Goal: Find specific page/section: Find specific page/section

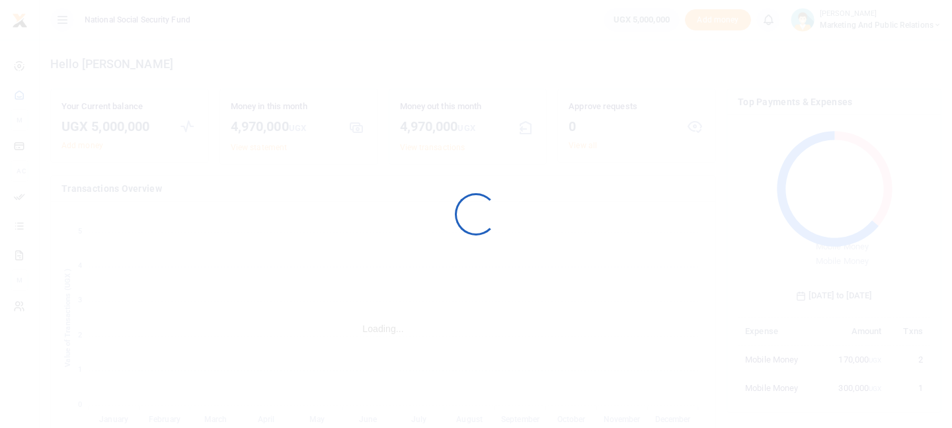
scroll to position [1, 1]
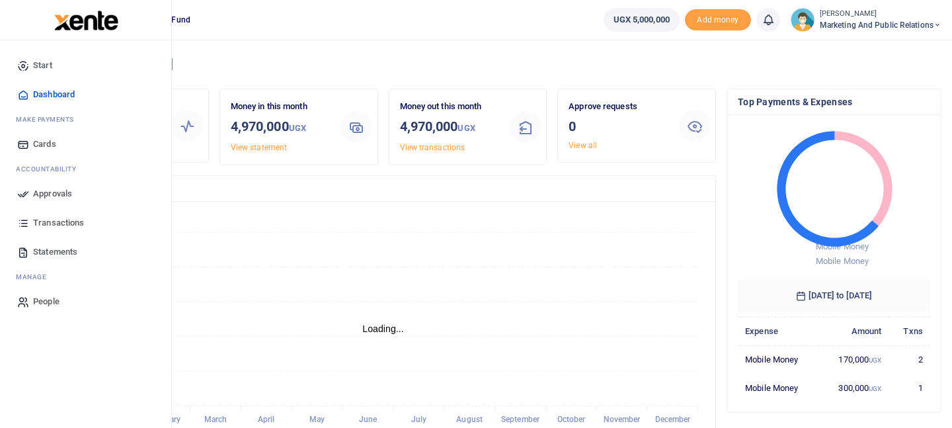
click at [52, 196] on span "Approvals" at bounding box center [52, 193] width 39 height 13
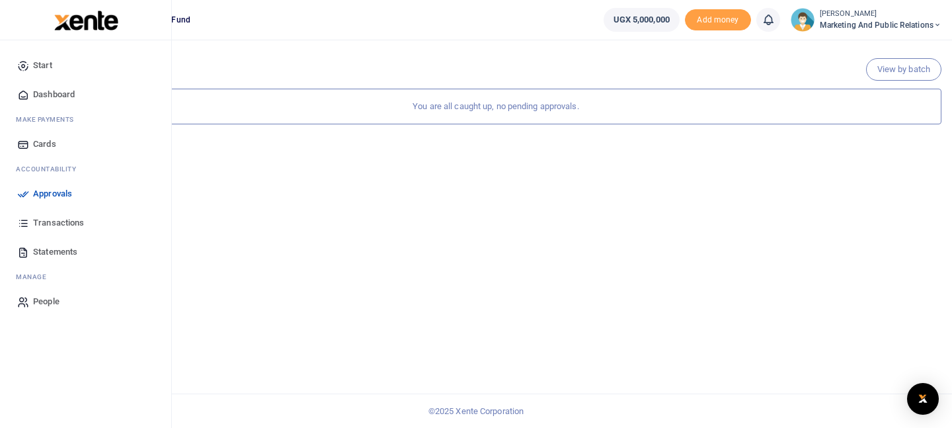
click at [54, 192] on span "Approvals" at bounding box center [52, 193] width 39 height 13
click at [57, 229] on span "Transactions" at bounding box center [58, 222] width 51 height 13
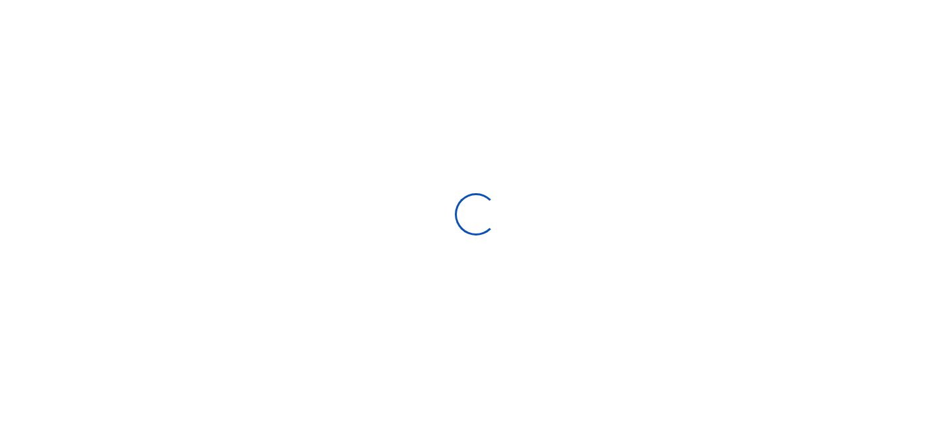
select select
type input "[DATE] - [DATE]"
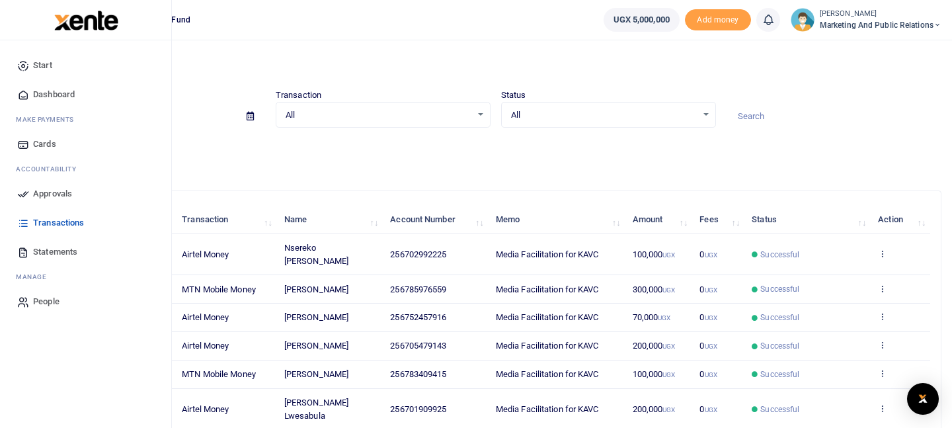
click at [49, 198] on span "Approvals" at bounding box center [52, 193] width 39 height 13
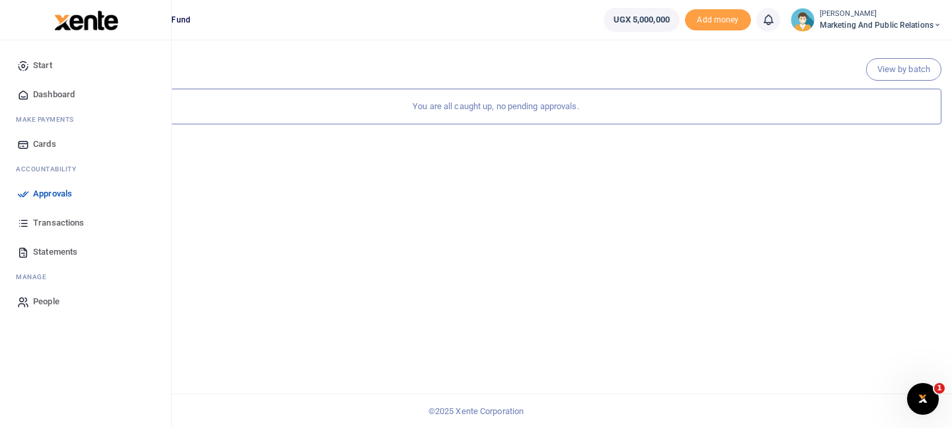
click at [52, 218] on span "Transactions" at bounding box center [58, 222] width 51 height 13
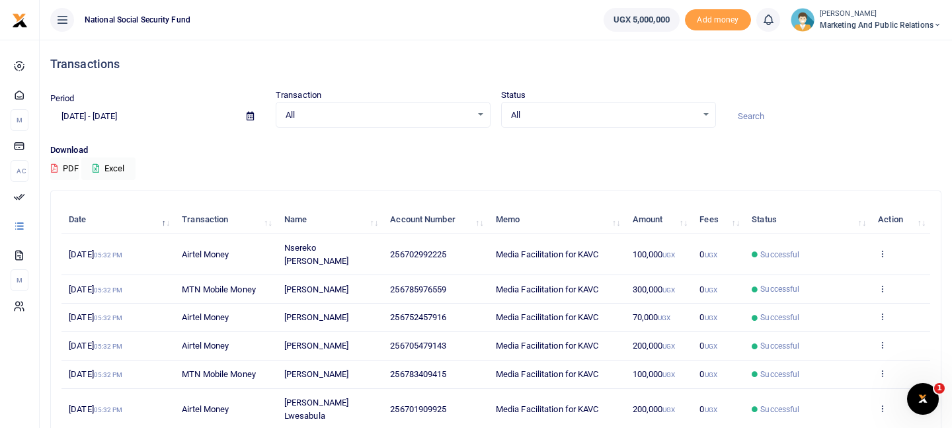
click at [52, 218] on div "Search: Date Transaction Name Account Number Memo Amount Fees Status Action 16t…" at bounding box center [496, 384] width 890 height 387
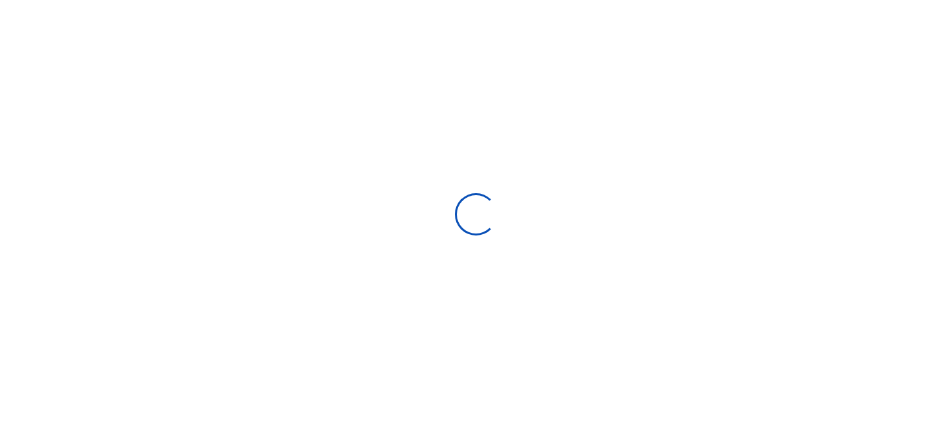
scroll to position [1, 1]
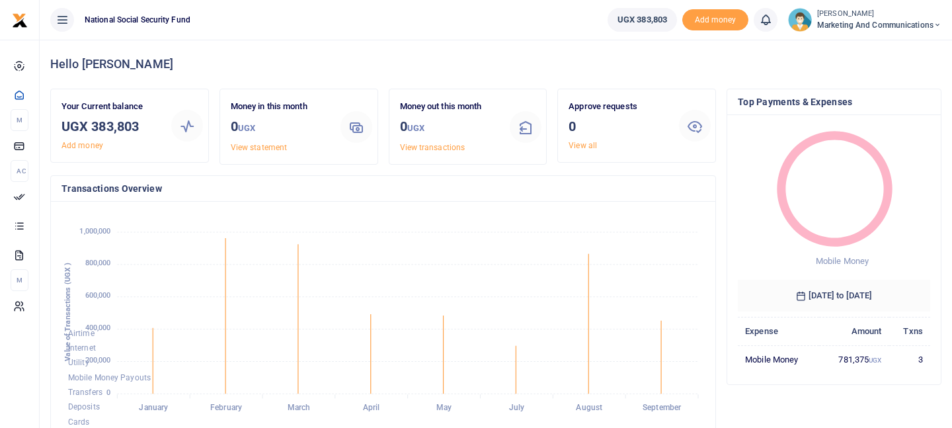
click at [934, 24] on icon at bounding box center [937, 24] width 8 height 9
click at [898, 48] on link "Switch accounts" at bounding box center [890, 48] width 104 height 19
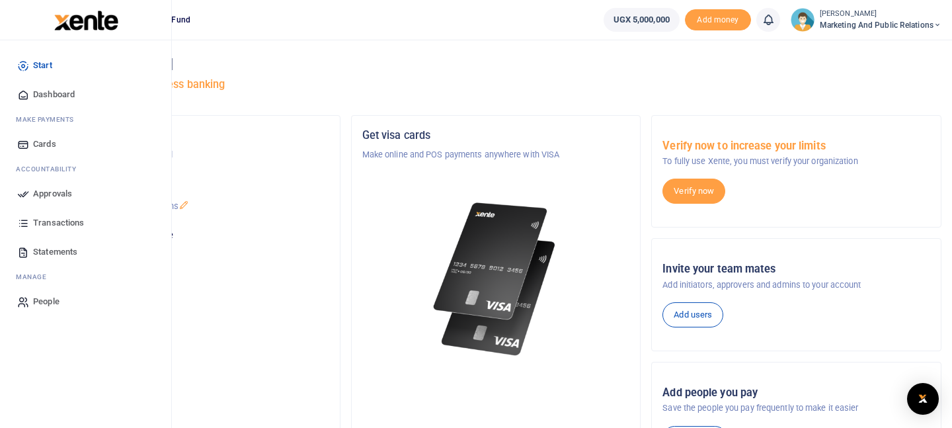
click at [53, 188] on span "Approvals" at bounding box center [52, 193] width 39 height 13
